Goal: Transaction & Acquisition: Purchase product/service

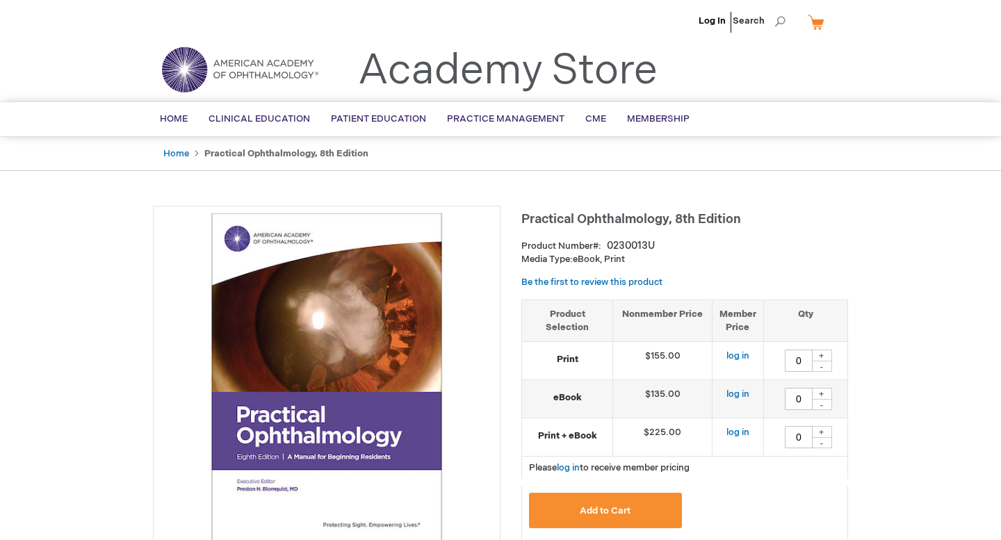
type input "0"
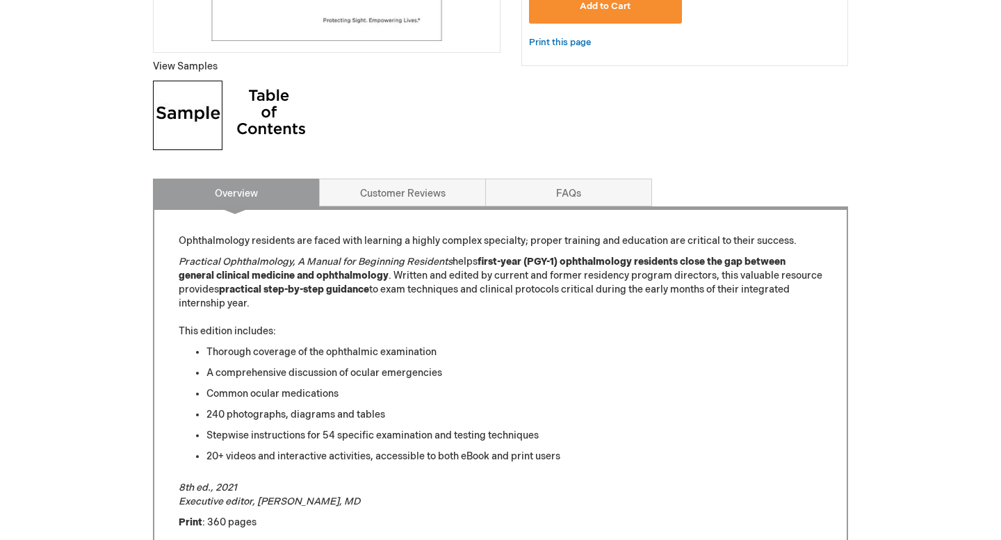
scroll to position [513, 0]
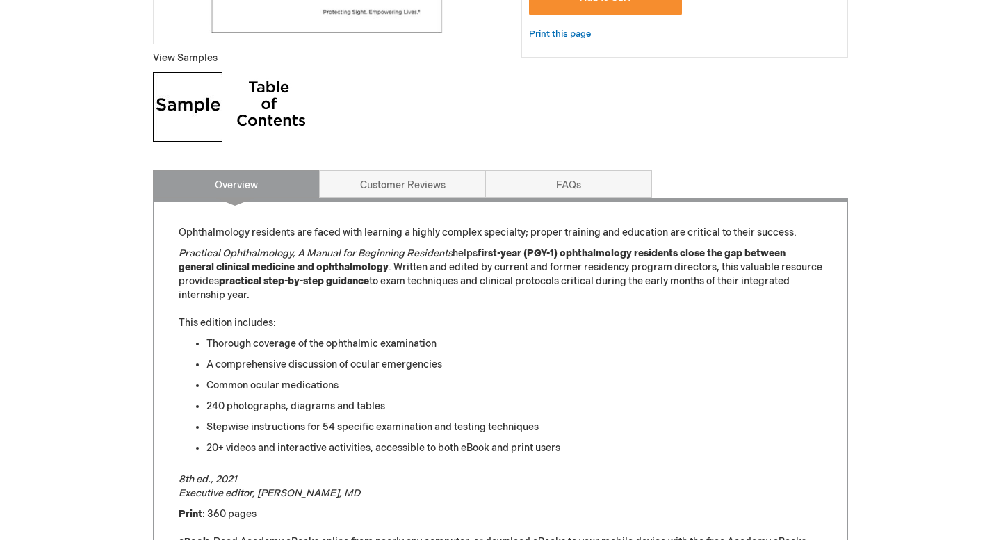
click at [449, 358] on li "A comprehensive discussion of ocular emergencies" at bounding box center [514, 365] width 616 height 14
click at [448, 389] on li "Common ocular medications" at bounding box center [514, 386] width 616 height 14
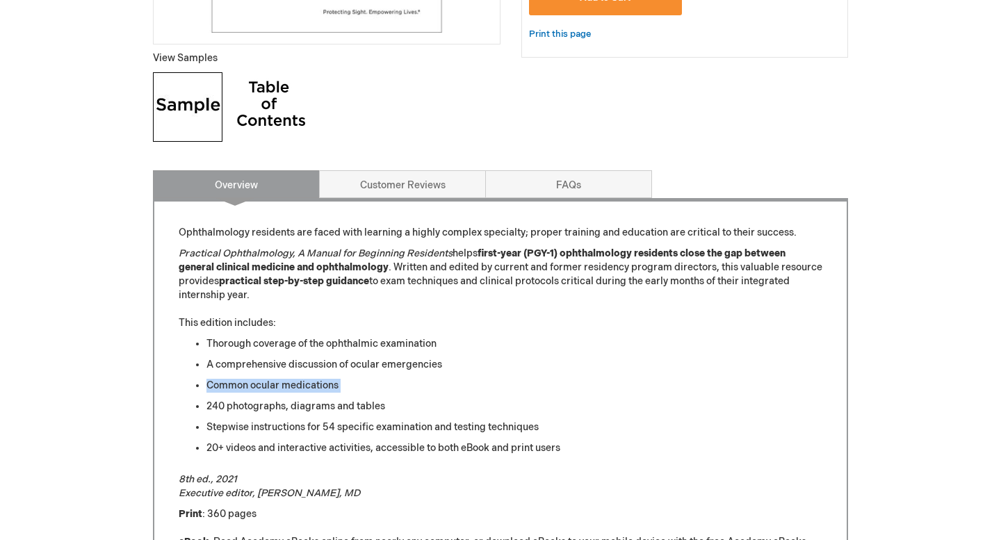
click at [448, 389] on li "Common ocular medications" at bounding box center [514, 386] width 616 height 14
click at [448, 401] on li "240 photographs, diagrams and tables" at bounding box center [514, 407] width 616 height 14
click at [444, 404] on li "240 photographs, diagrams and tables" at bounding box center [514, 407] width 616 height 14
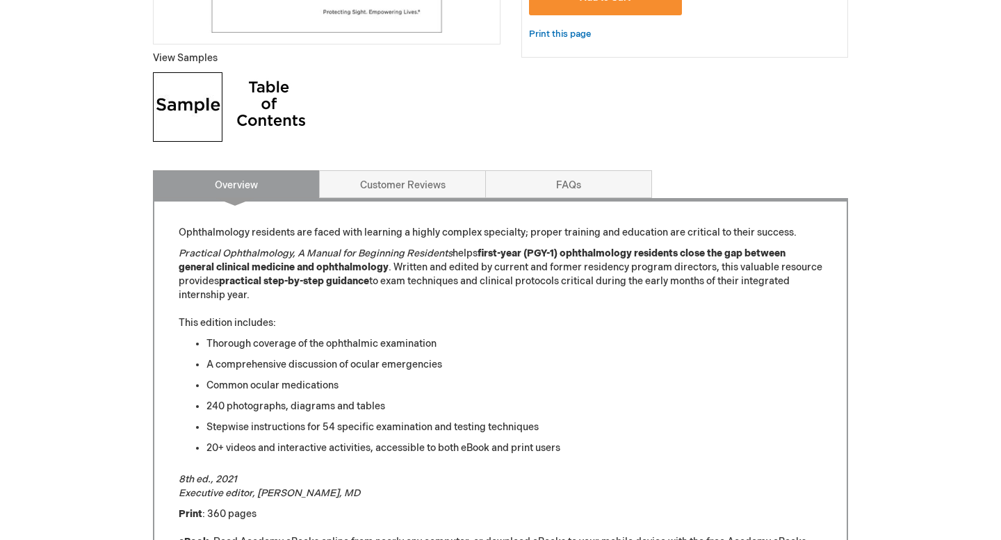
click at [444, 423] on li "Stepwise instructions for 54 specific examination and testing techniques" at bounding box center [514, 428] width 616 height 14
click at [453, 429] on li "Stepwise instructions for 54 specific examination and testing techniques" at bounding box center [514, 428] width 616 height 14
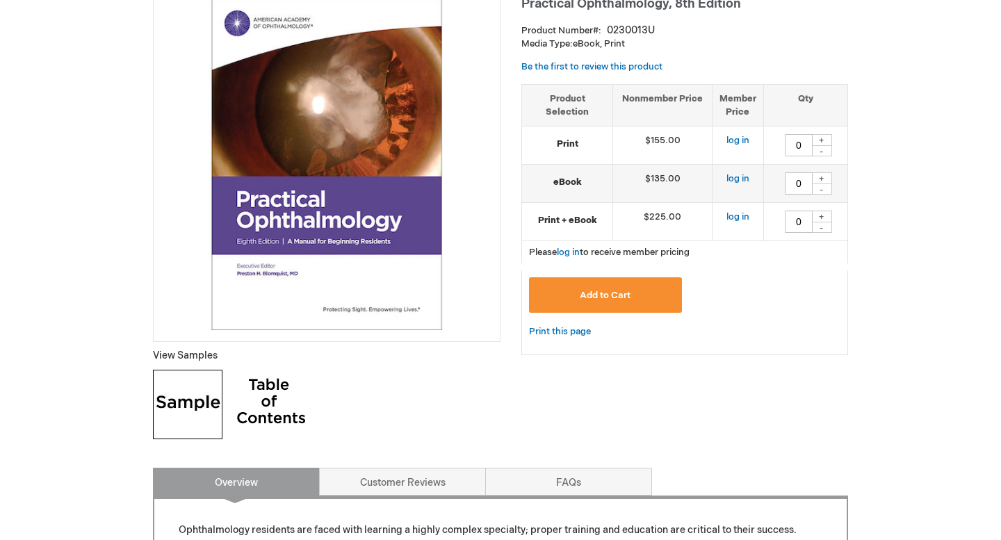
scroll to position [212, 0]
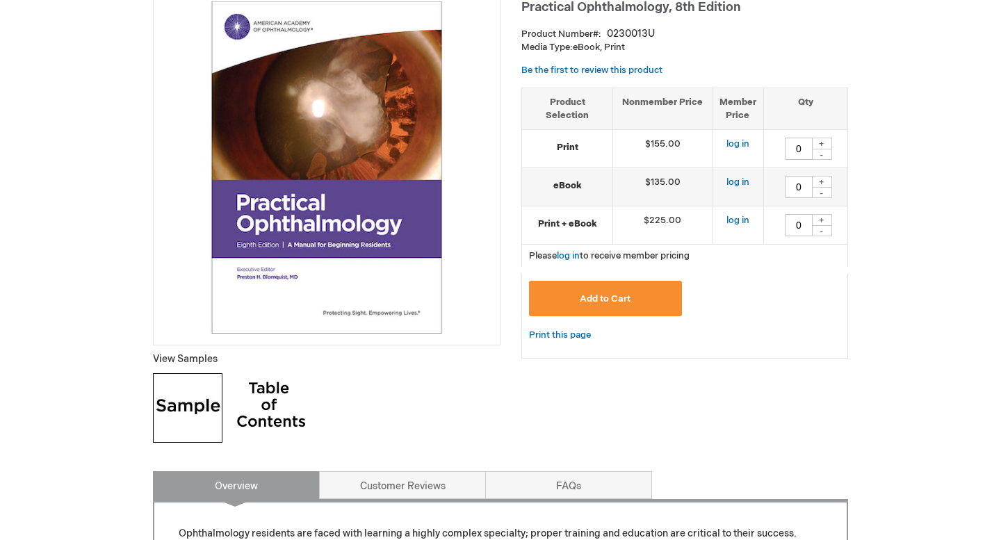
click at [651, 217] on td "$225.00" at bounding box center [662, 225] width 99 height 38
click at [657, 231] on td "$225.00" at bounding box center [662, 225] width 99 height 38
click at [572, 254] on link "log in" at bounding box center [568, 255] width 23 height 11
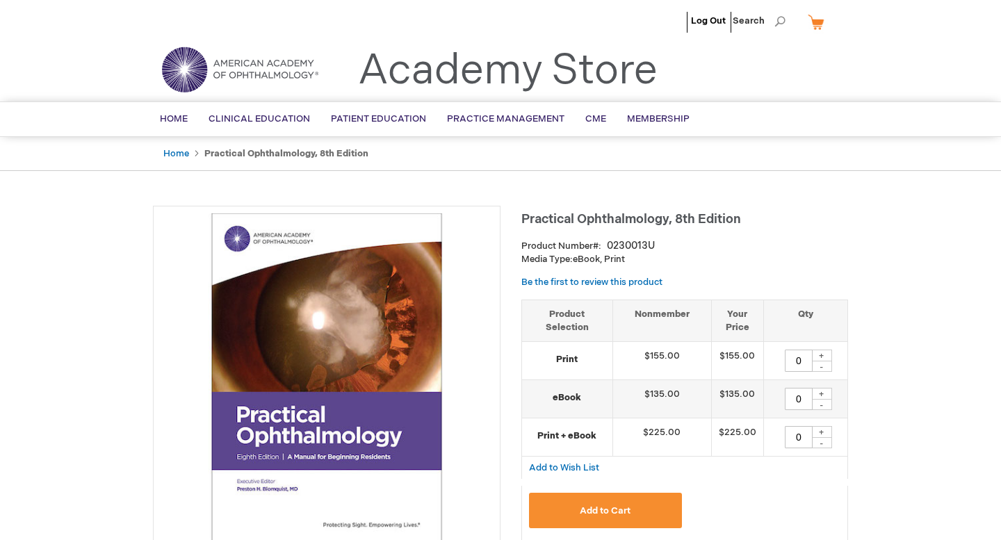
click at [658, 211] on h1 "Practical Ophthalmology, 8th Edition" at bounding box center [684, 217] width 327 height 23
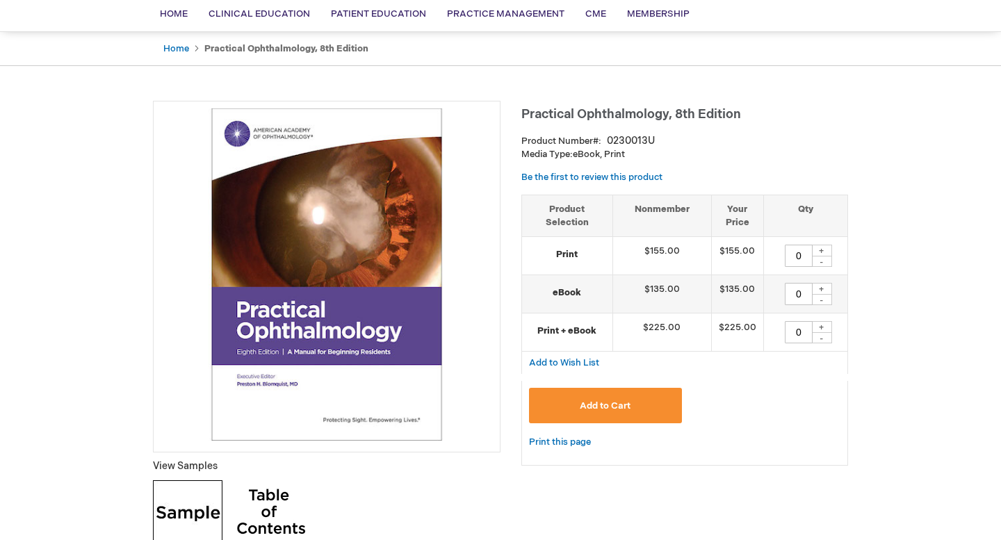
scroll to position [122, 0]
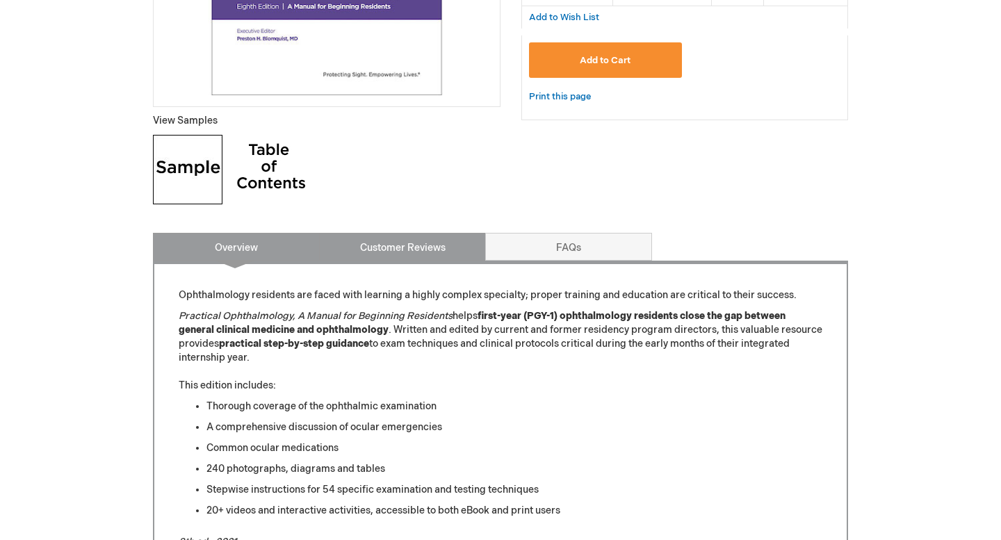
click at [417, 254] on link "Customer Reviews" at bounding box center [402, 247] width 167 height 28
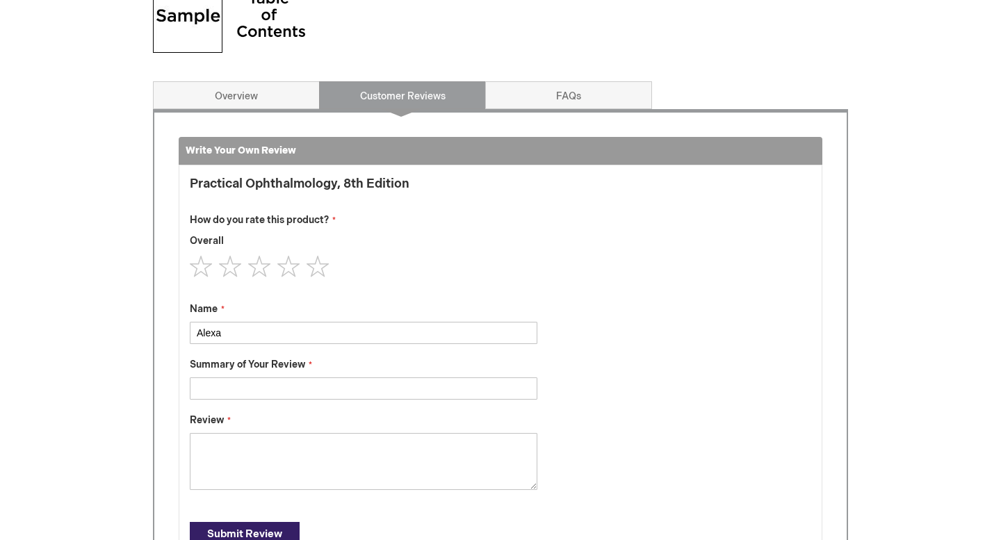
scroll to position [535, 0]
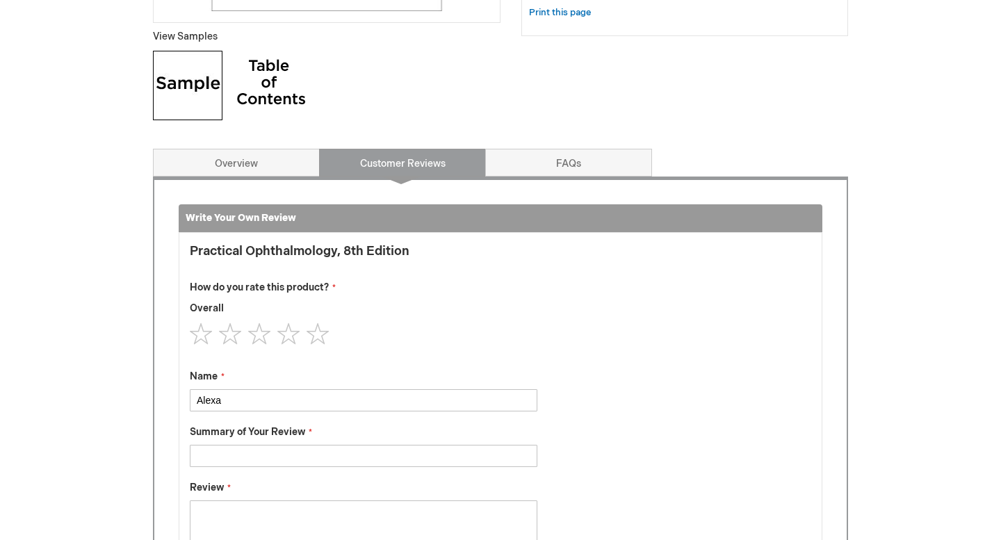
click at [553, 198] on div "Write Your Own Review You're reviewing: Practical Ophthalmology, 8th Edition Ho…" at bounding box center [500, 414] width 695 height 474
click at [531, 161] on link "FAQs" at bounding box center [568, 163] width 167 height 28
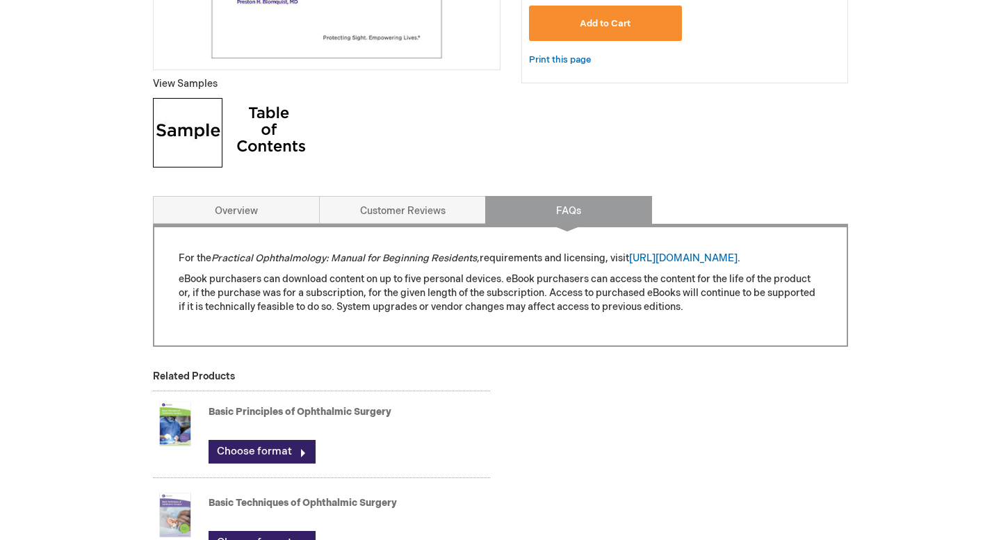
scroll to position [490, 0]
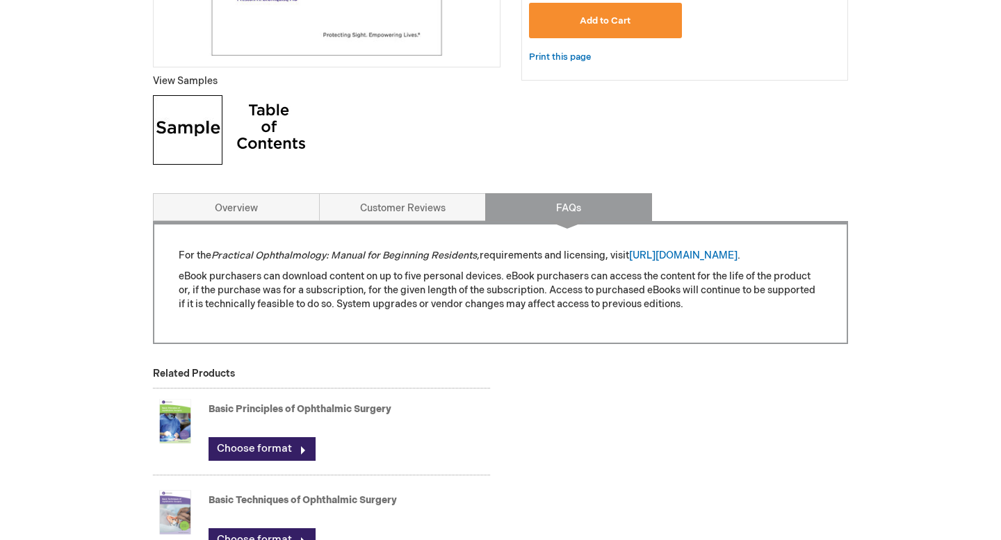
click at [243, 128] on img at bounding box center [271, 130] width 70 height 70
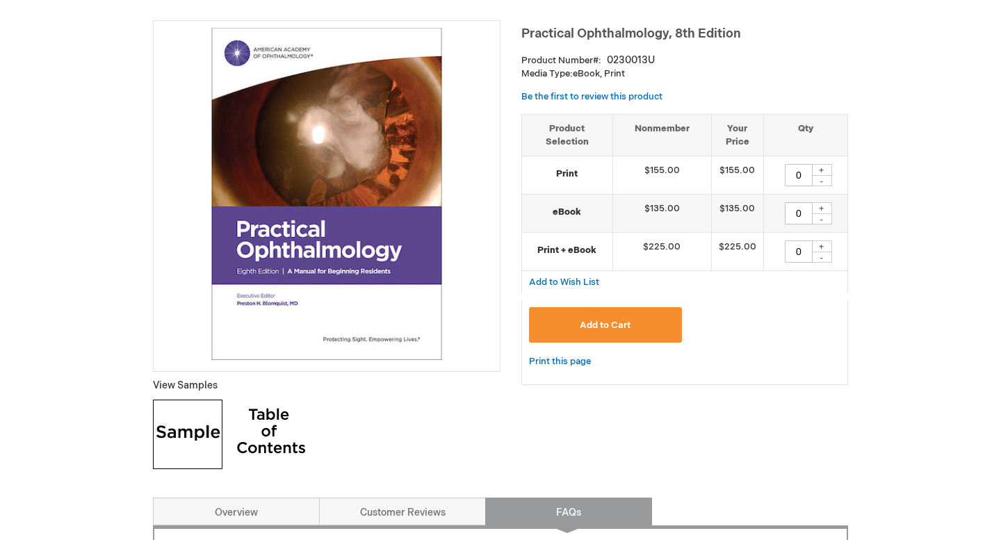
scroll to position [186, 0]
click at [817, 245] on div "+" at bounding box center [821, 246] width 21 height 12
type input "1"
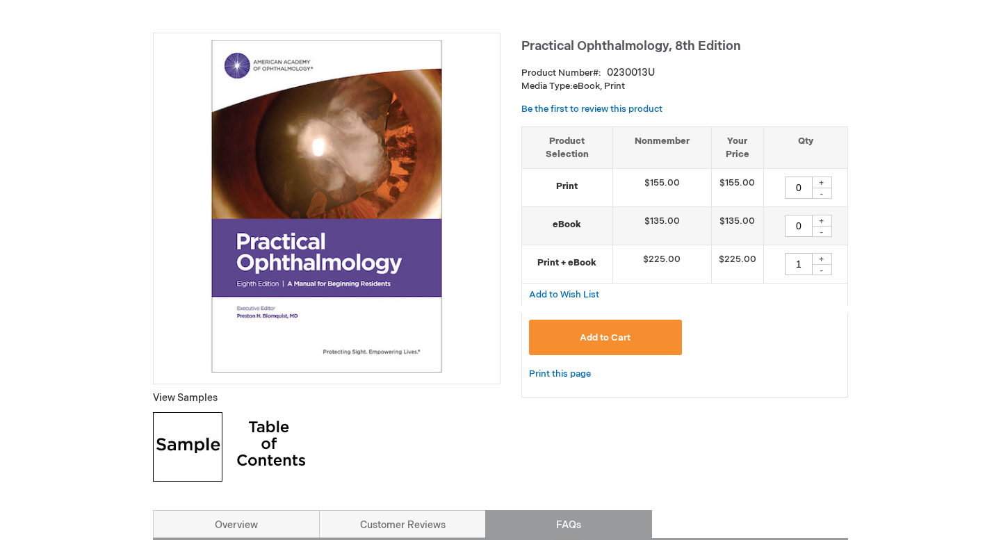
click at [658, 330] on button "Add to Cart" at bounding box center [605, 337] width 153 height 35
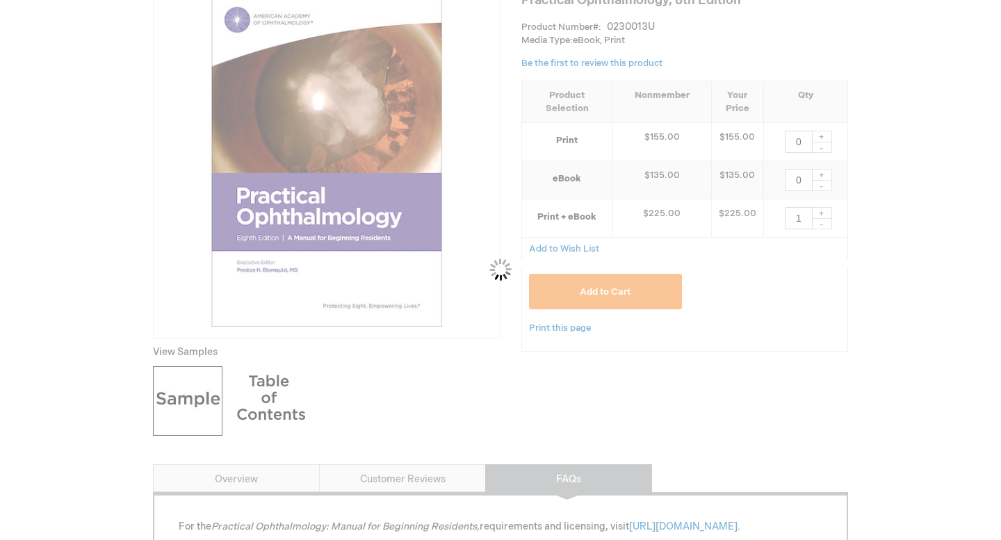
scroll to position [0, 0]
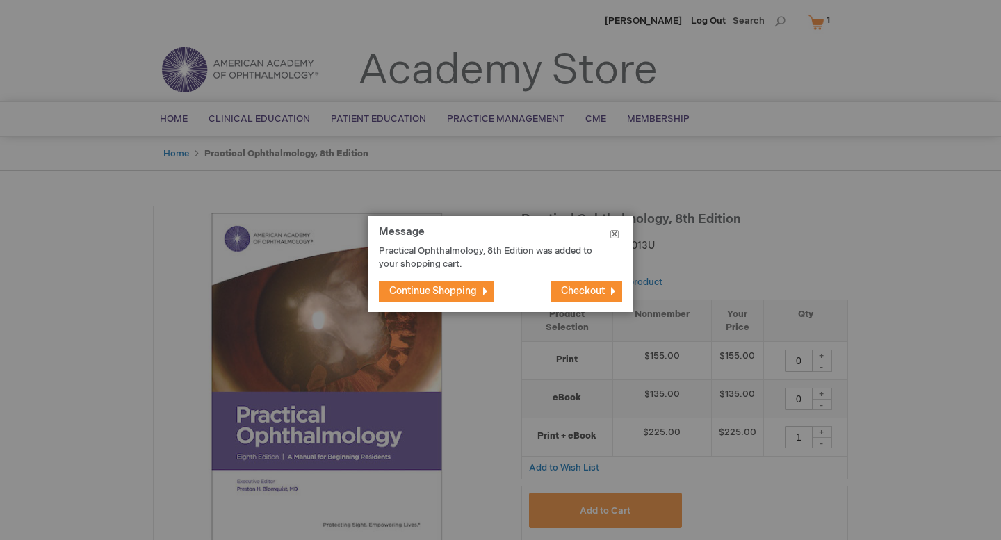
click at [615, 223] on button "Close" at bounding box center [615, 237] width 36 height 42
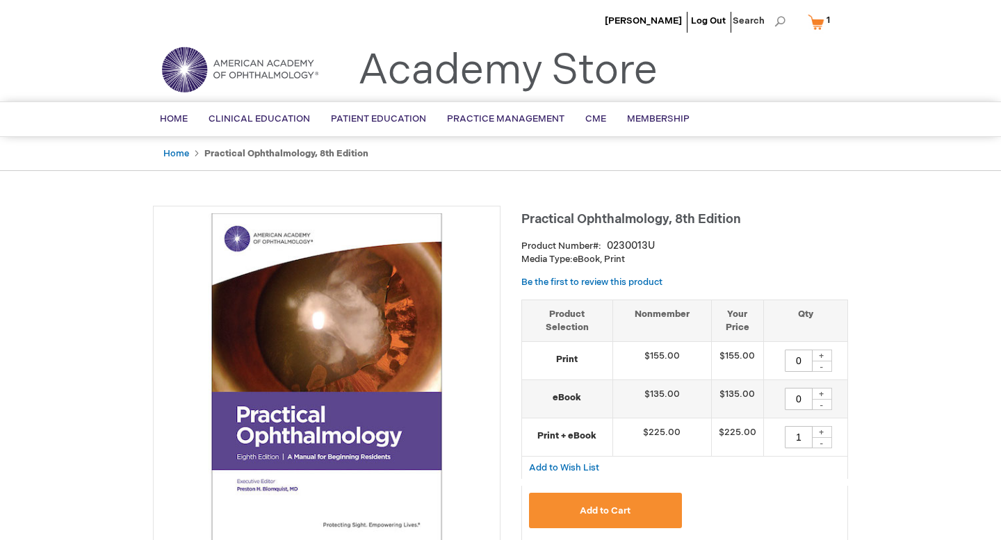
scroll to position [203, 0]
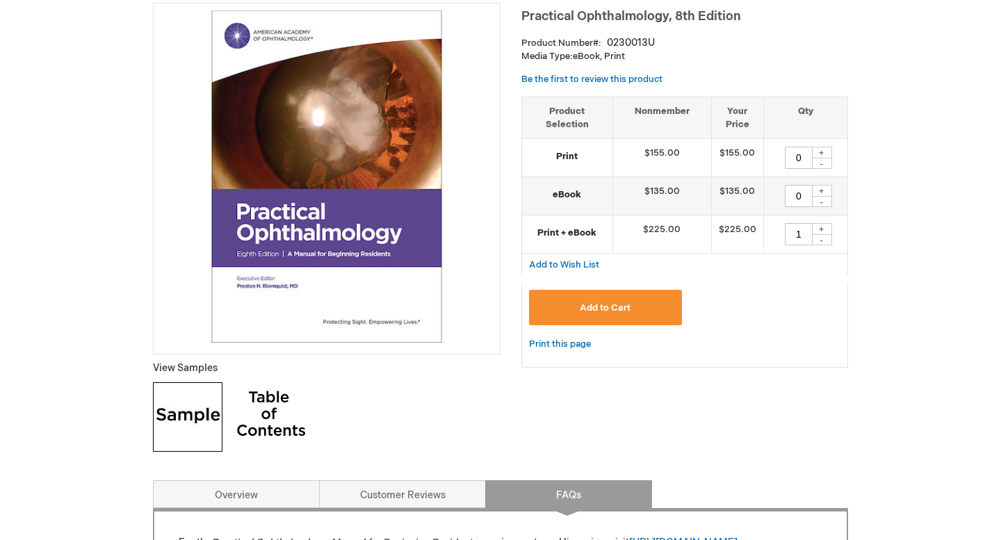
click at [382, 316] on img at bounding box center [327, 176] width 332 height 332
click at [220, 430] on img at bounding box center [188, 417] width 70 height 70
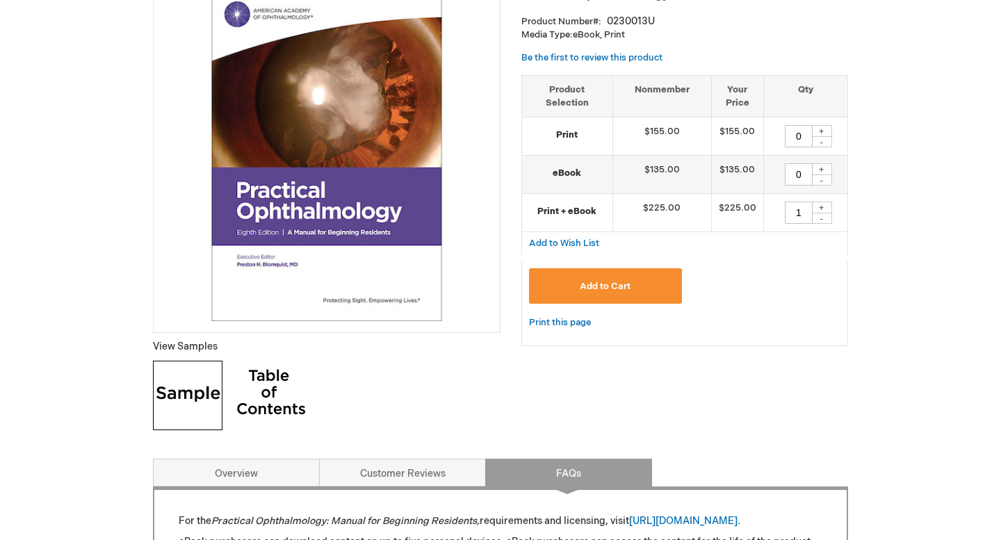
scroll to position [228, 0]
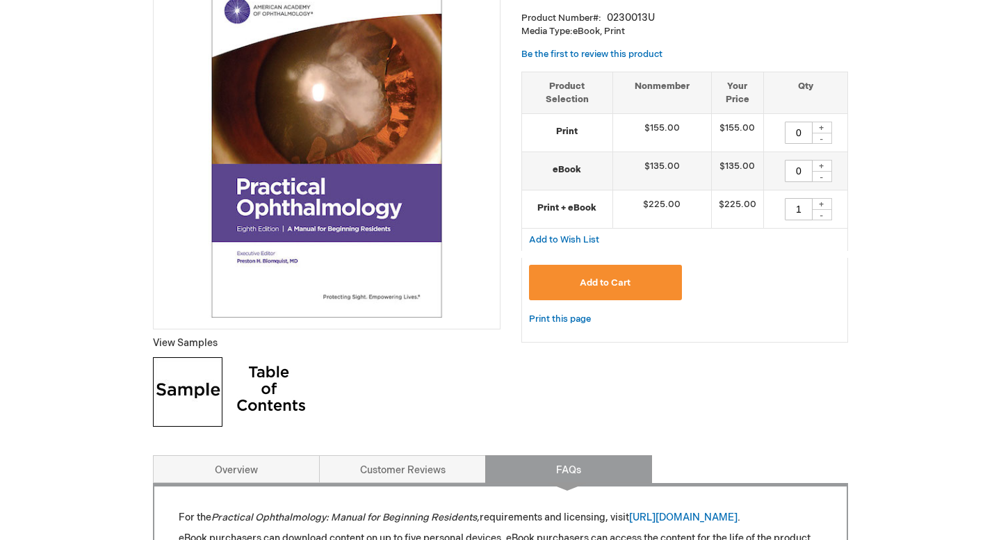
click at [654, 273] on button "Add to Cart" at bounding box center [605, 282] width 153 height 35
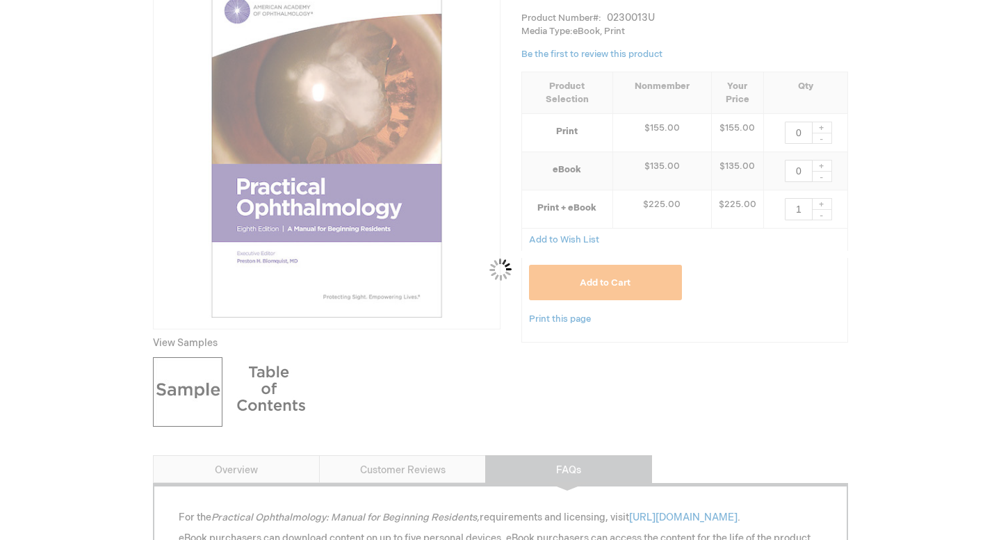
scroll to position [220, 0]
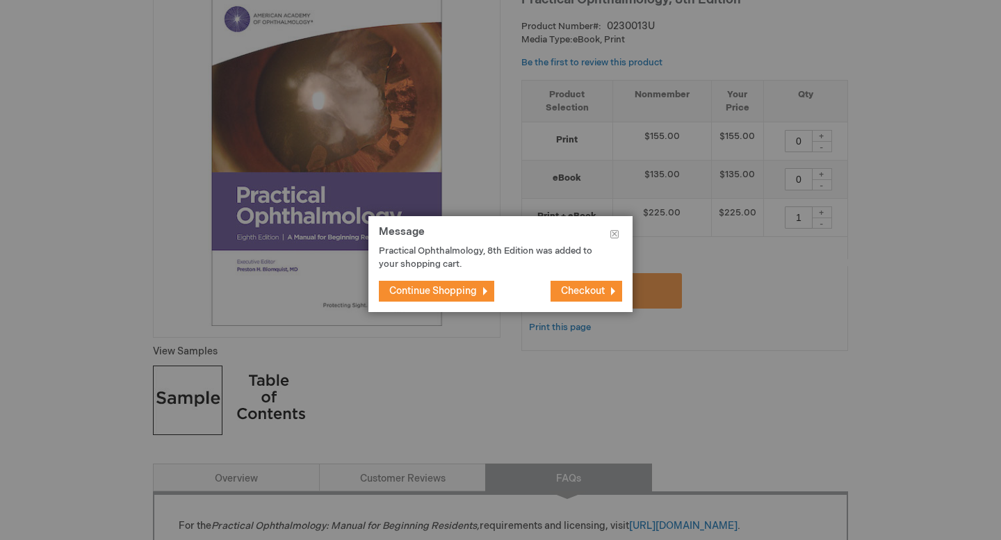
click at [473, 292] on span "Continue Shopping" at bounding box center [433, 291] width 88 height 12
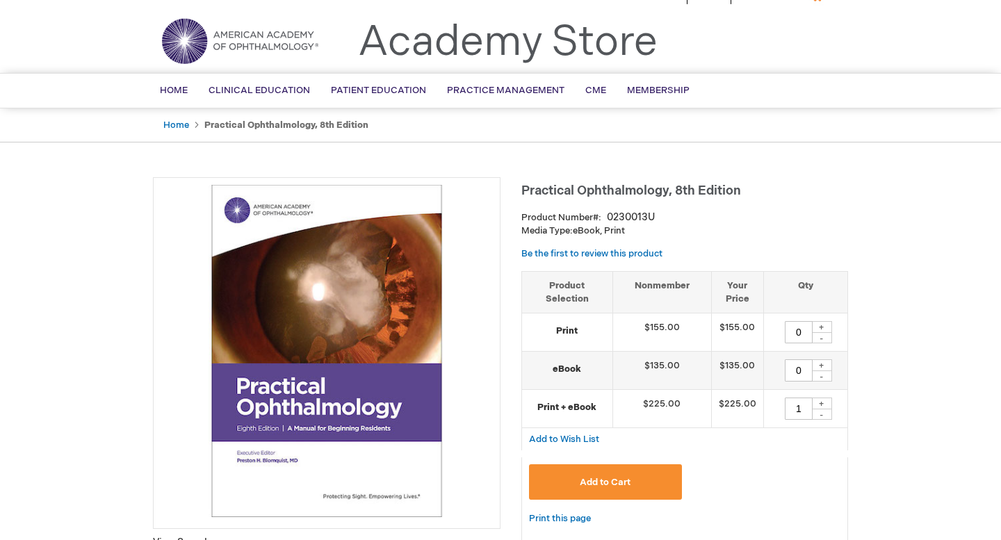
scroll to position [0, 0]
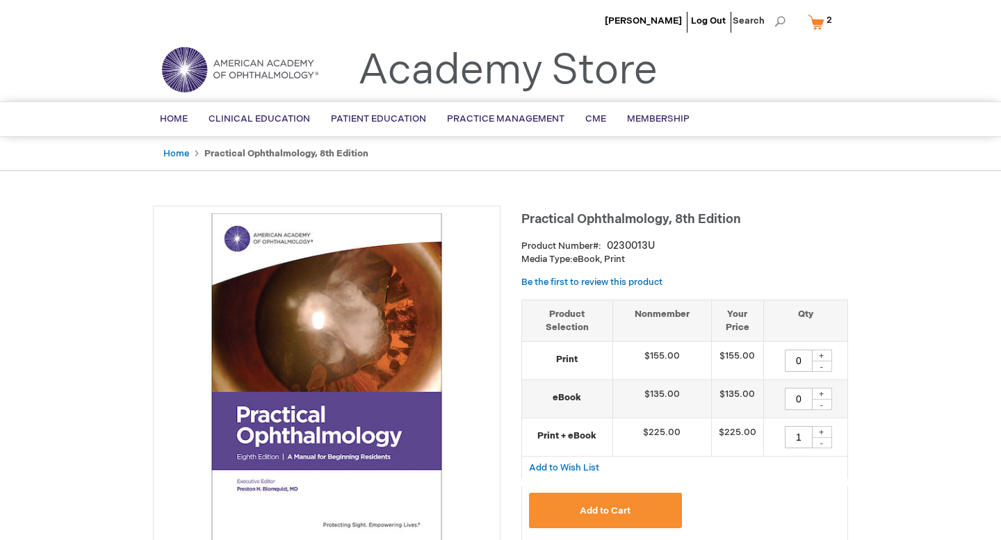
click at [817, 42] on ul "Alexa Carreras Log Out Search" at bounding box center [501, 24] width 716 height 49
click at [817, 20] on link "My Cart 2 2 items" at bounding box center [823, 22] width 36 height 24
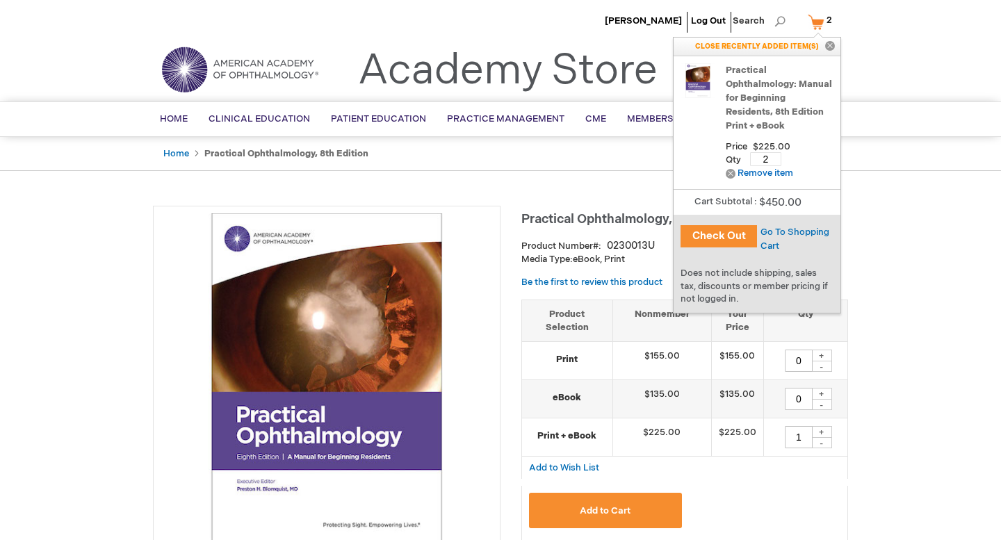
click at [754, 161] on input "2" at bounding box center [765, 159] width 31 height 14
click at [756, 161] on input "2" at bounding box center [765, 159] width 31 height 14
drag, startPoint x: 772, startPoint y: 161, endPoint x: 743, endPoint y: 161, distance: 29.9
click at [743, 161] on div "Qty 2 Update" at bounding box center [780, 155] width 108 height 19
type input "1"
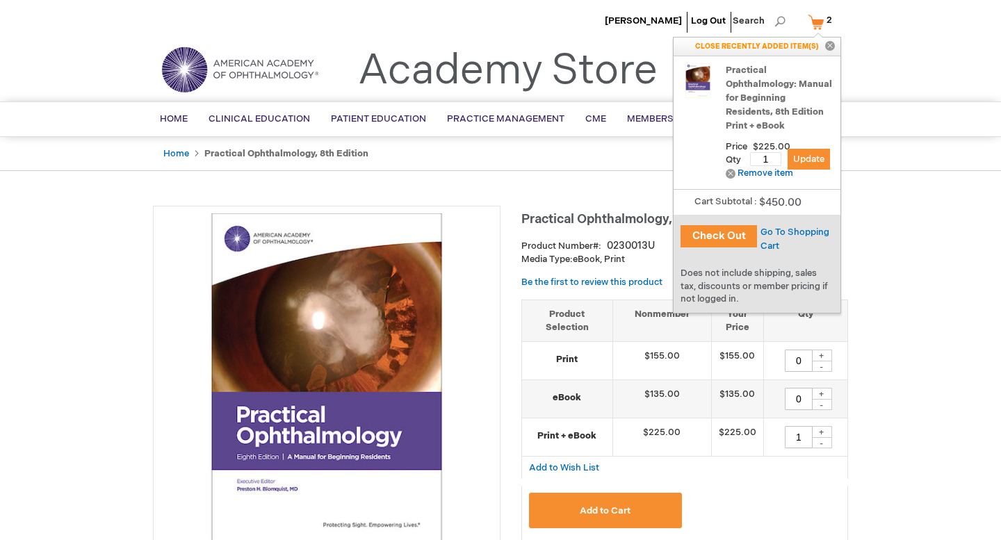
click at [731, 236] on button "Check Out" at bounding box center [719, 236] width 76 height 22
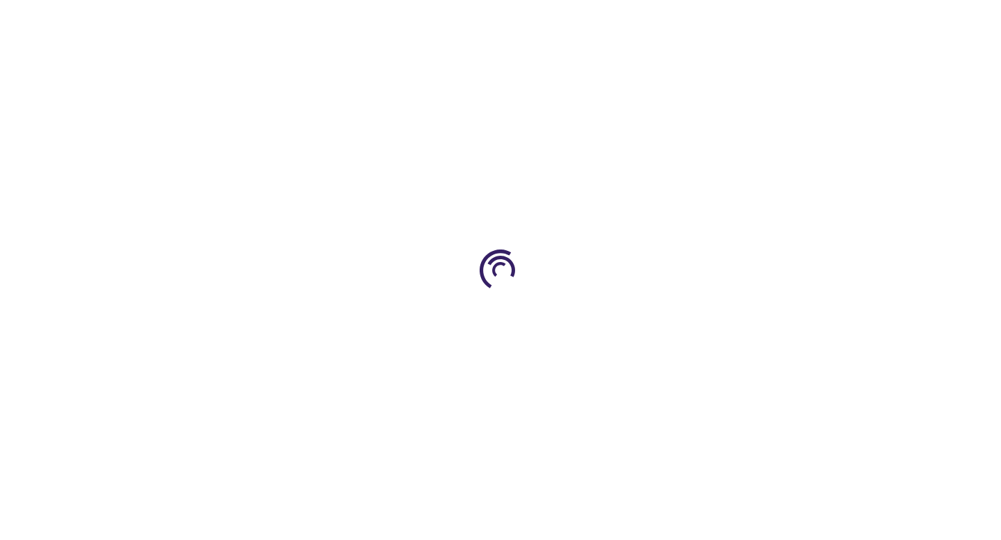
scroll to position [44, 0]
select select "US"
select select "51"
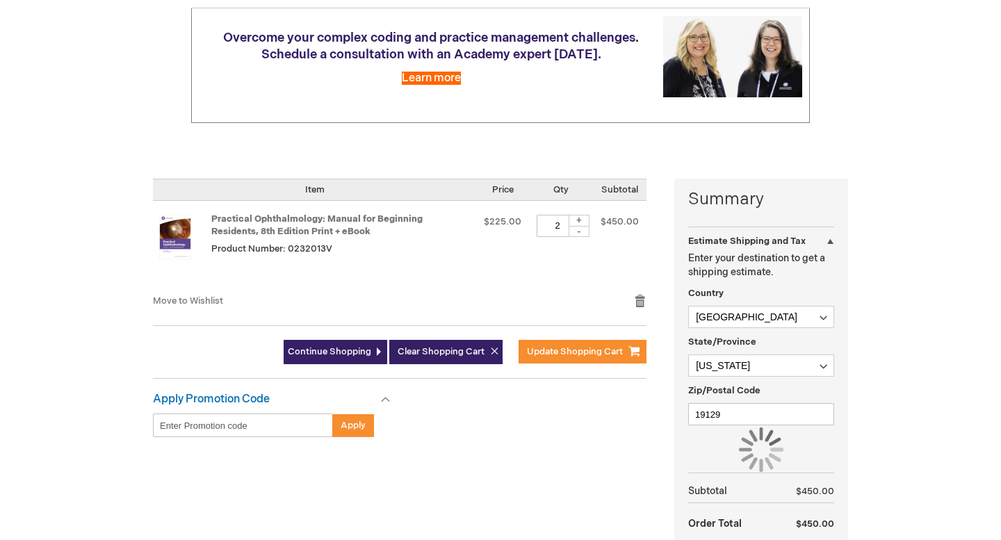
scroll to position [184, 0]
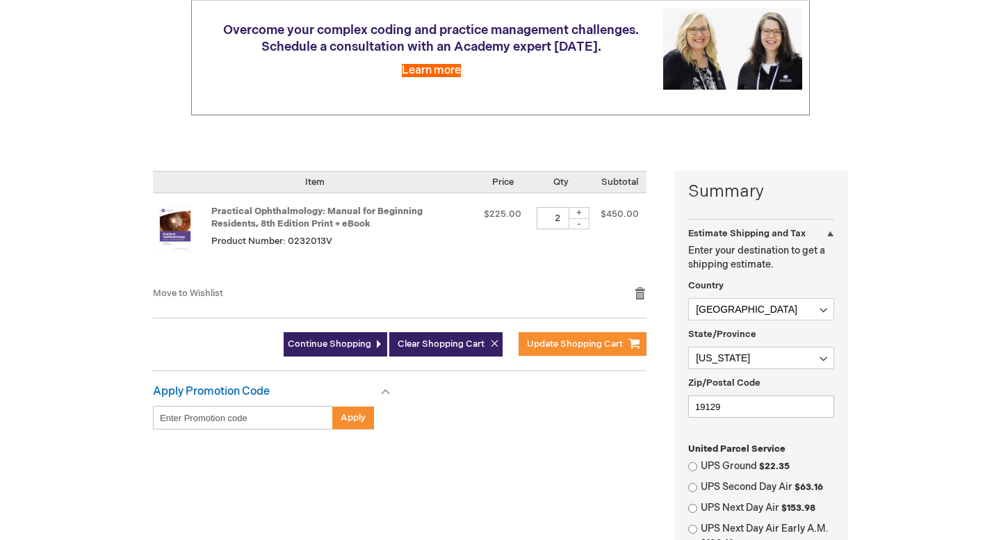
click at [579, 224] on div "-" at bounding box center [579, 223] width 21 height 11
type input "1"
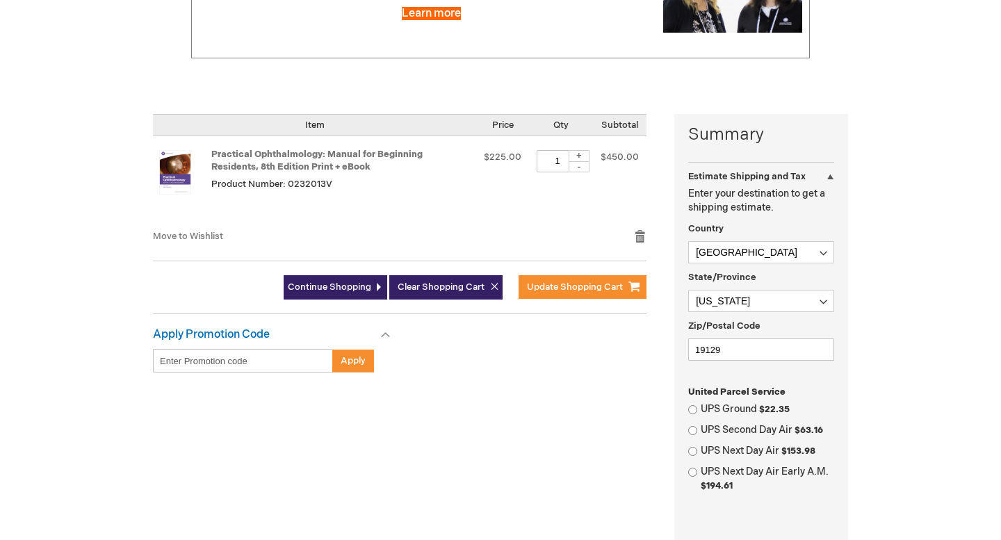
scroll to position [249, 0]
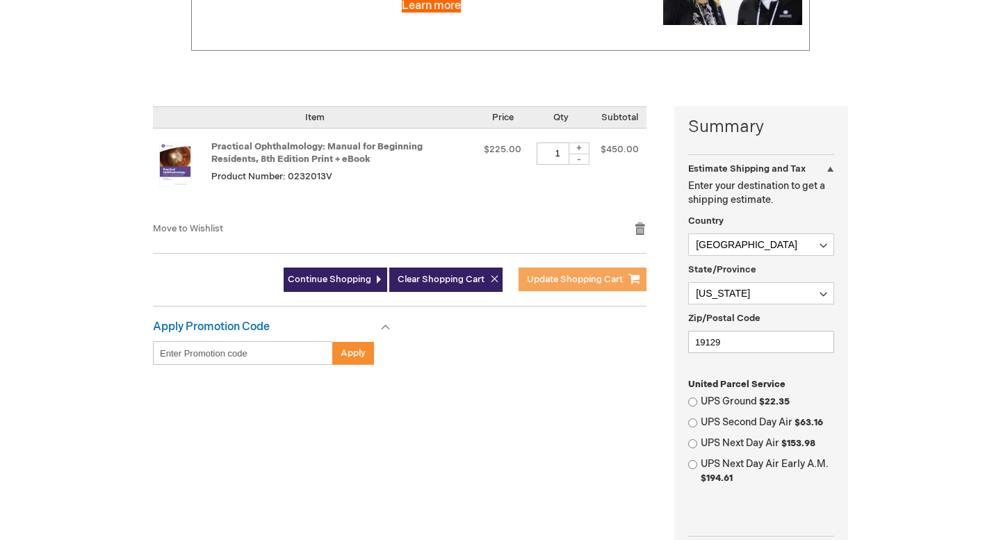
click at [537, 278] on span "Update Shopping Cart" at bounding box center [575, 279] width 96 height 11
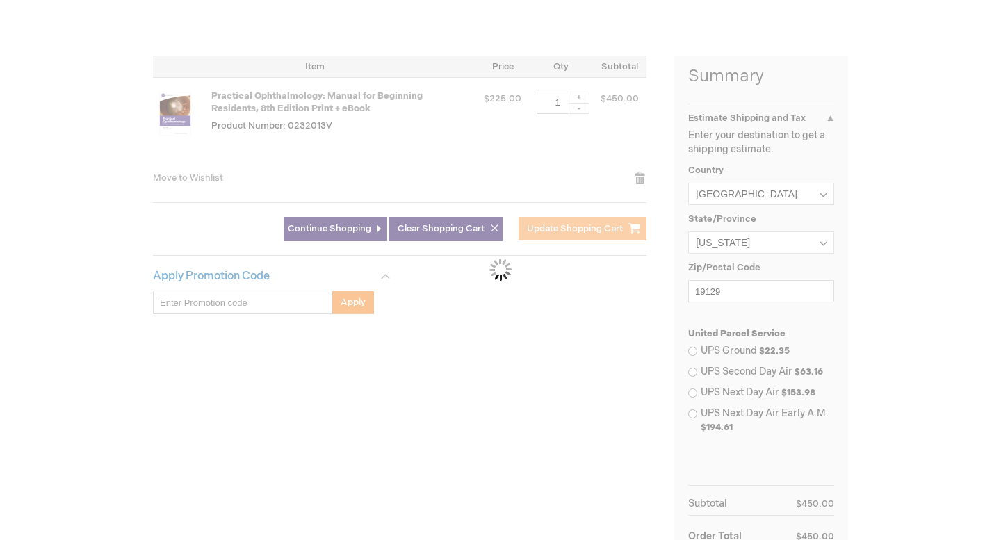
scroll to position [301, 0]
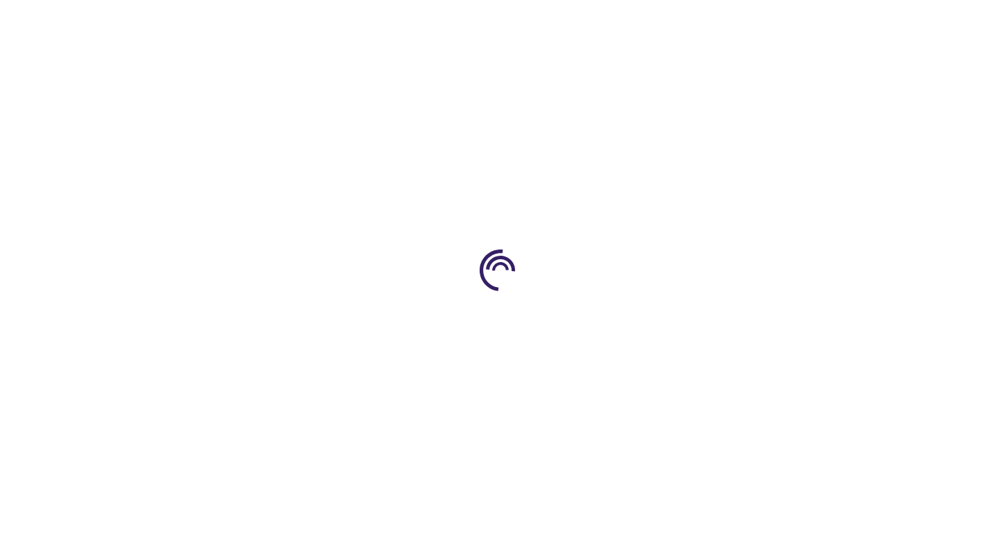
select select "US"
select select "51"
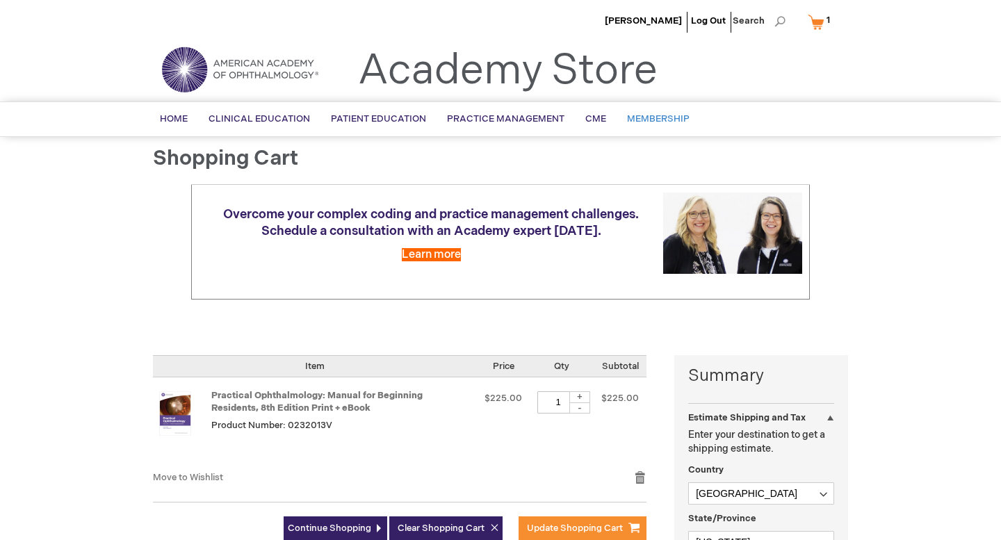
click at [640, 118] on span "Membership" at bounding box center [658, 118] width 63 height 11
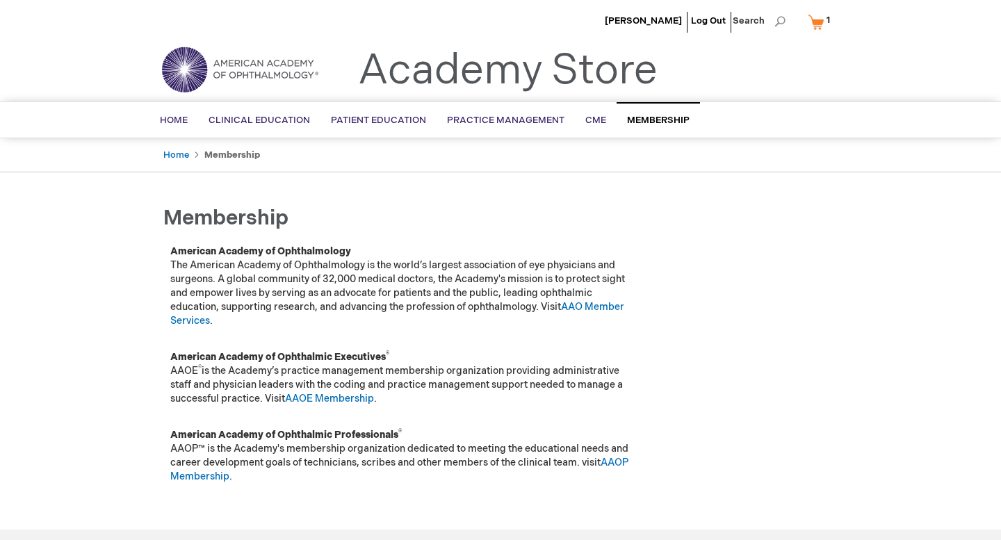
click at [659, 34] on li "[PERSON_NAME]" at bounding box center [643, 21] width 84 height 42
click at [658, 24] on span "[PERSON_NAME]" at bounding box center [643, 20] width 77 height 11
